Goal: Navigation & Orientation: Find specific page/section

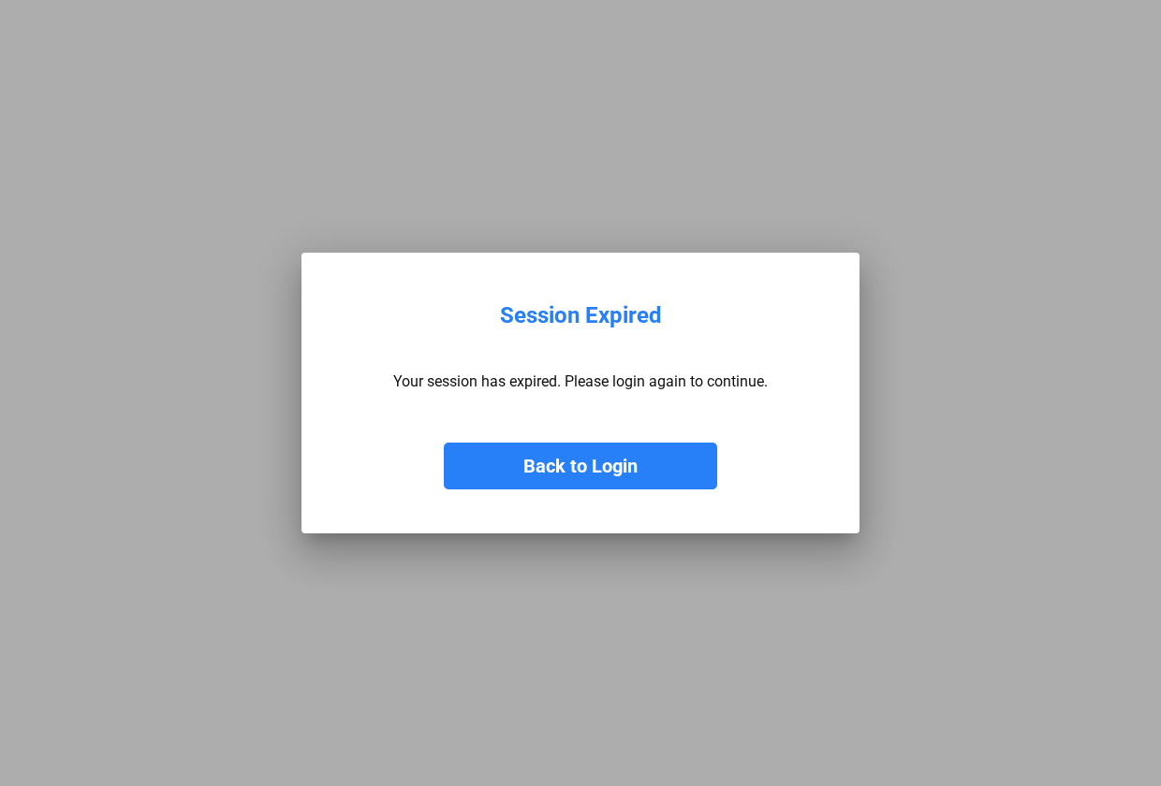
click at [681, 469] on button "Back to Login" at bounding box center [580, 466] width 273 height 47
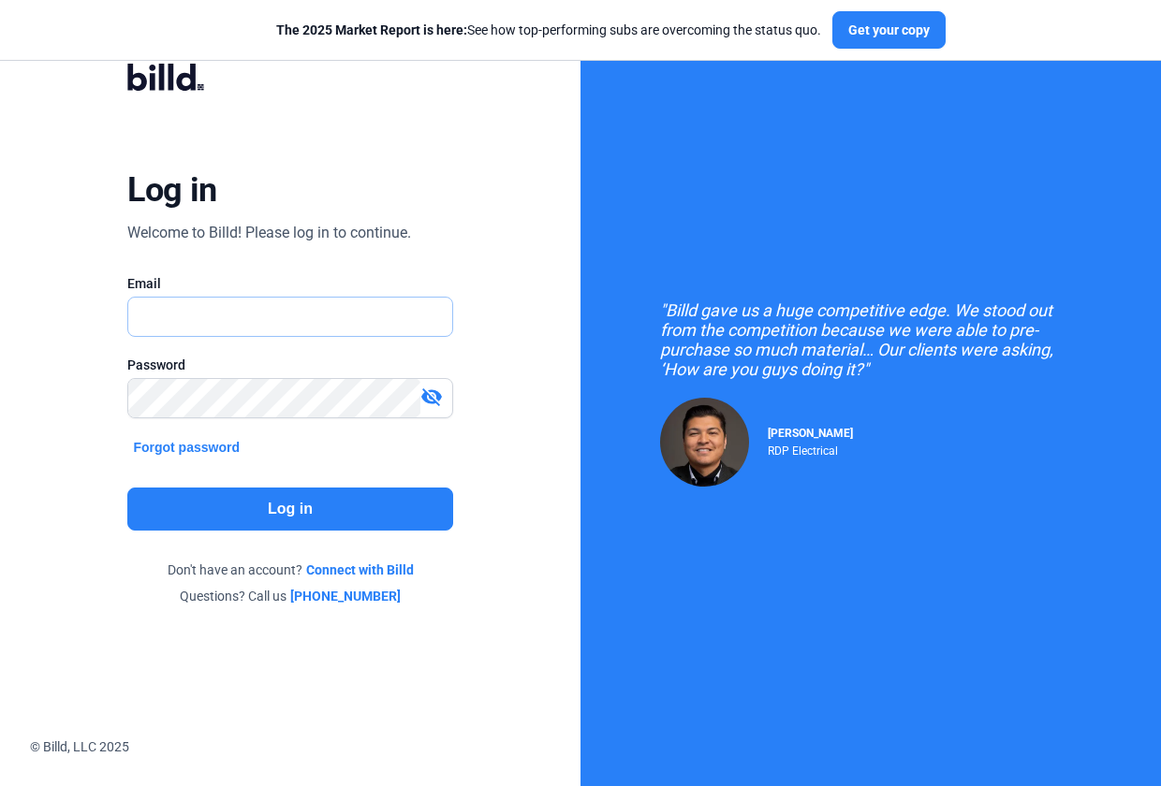
type input "[EMAIL_ADDRESS][DOMAIN_NAME]"
click at [201, 510] on button "Log in" at bounding box center [289, 509] width 325 height 43
